Goal: Find specific page/section: Find specific page/section

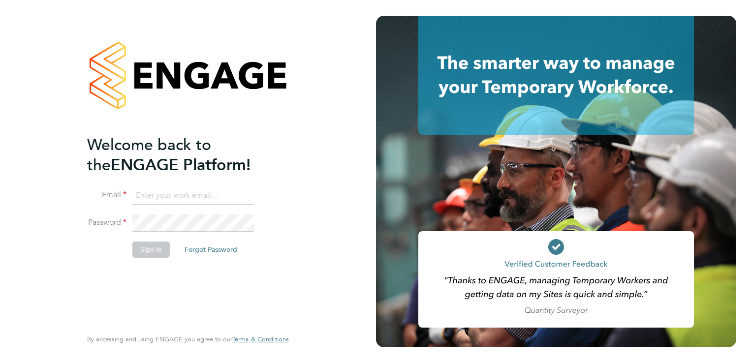
type input "[EMAIL_ADDRESS][DOMAIN_NAME]"
click at [143, 253] on button "Sign In" at bounding box center [150, 250] width 37 height 16
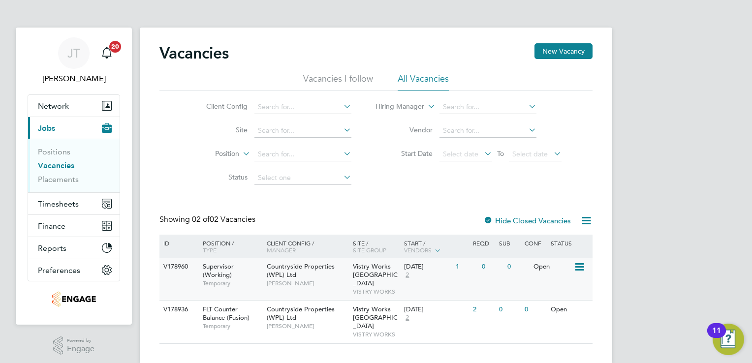
click at [579, 268] on icon at bounding box center [579, 267] width 10 height 12
click at [578, 269] on icon at bounding box center [579, 267] width 10 height 12
click at [358, 271] on span "Vistry Works [GEOGRAPHIC_DATA]" at bounding box center [375, 274] width 45 height 25
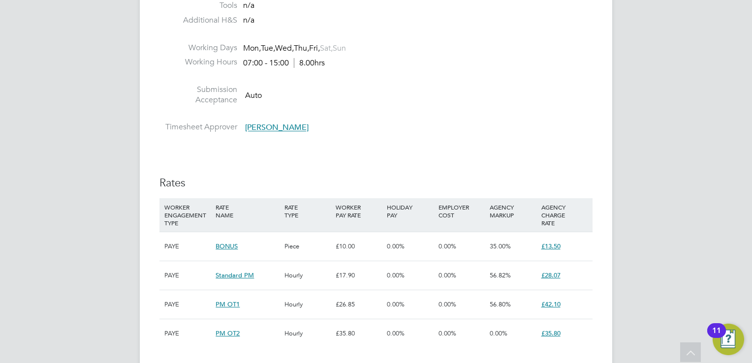
scroll to position [492, 0]
